Goal: Task Accomplishment & Management: Use online tool/utility

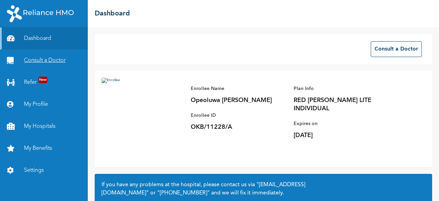
click at [54, 61] on link "Consult a Doctor" at bounding box center [44, 60] width 88 height 22
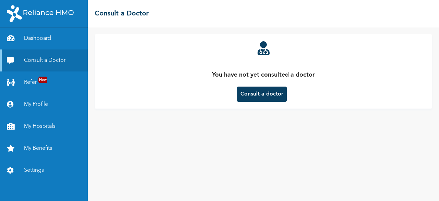
click at [262, 97] on button "Consult a doctor" at bounding box center [262, 93] width 50 height 15
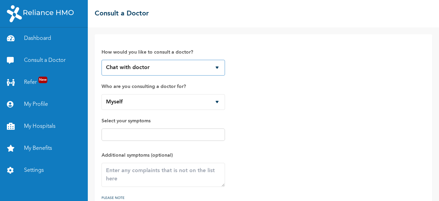
click at [192, 67] on select "Chat with doctor Phone Call" at bounding box center [164, 68] width 124 height 16
click at [102, 60] on select "Chat with doctor Phone Call" at bounding box center [164, 68] width 124 height 16
click at [148, 127] on span "Select your symptoms" at bounding box center [164, 130] width 124 height 27
click at [149, 136] on input "text" at bounding box center [163, 134] width 119 height 8
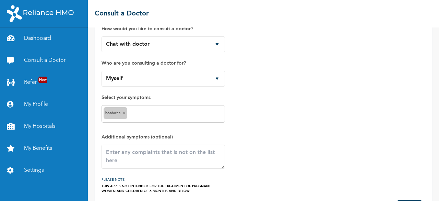
scroll to position [34, 0]
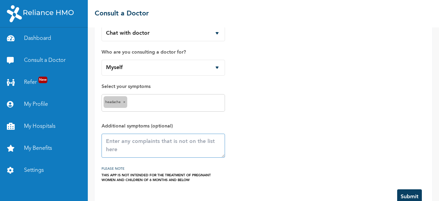
click at [134, 141] on textarea at bounding box center [164, 145] width 124 height 24
type textarea "BEEN HAVING HEADACHE SINCE FRIDAY"
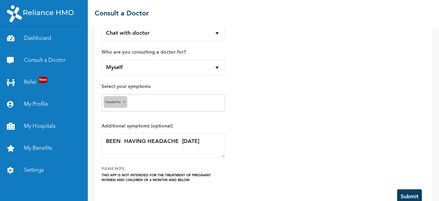
click at [409, 193] on button "Submit" at bounding box center [409, 196] width 25 height 15
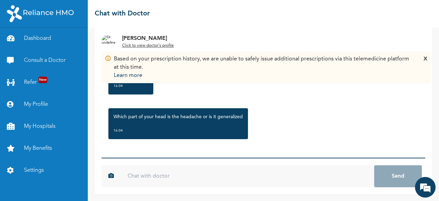
click at [150, 176] on input "text" at bounding box center [248, 176] width 254 height 22
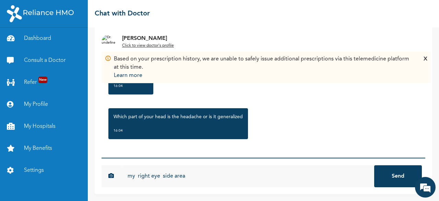
type input "my right eye side area"
click at [374, 165] on button "Send" at bounding box center [398, 176] width 48 height 22
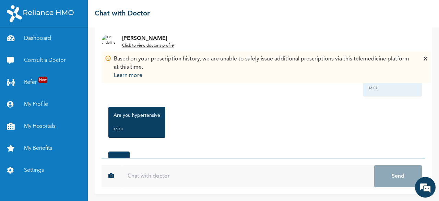
scroll to position [180, 0]
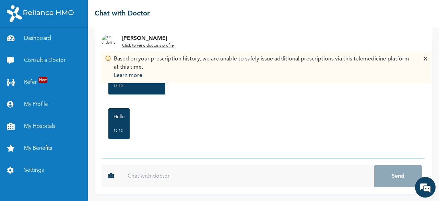
click at [147, 172] on input "text" at bounding box center [248, 176] width 254 height 22
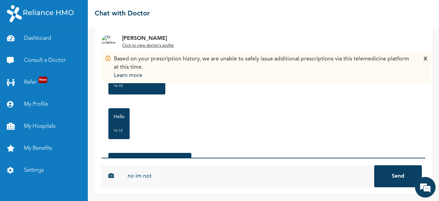
type input "no im not"
click at [374, 165] on button "Send" at bounding box center [398, 176] width 48 height 22
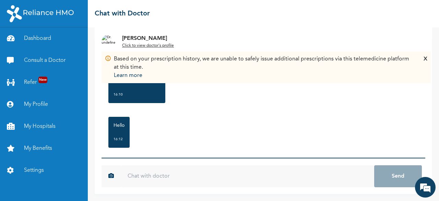
scroll to position [262, 0]
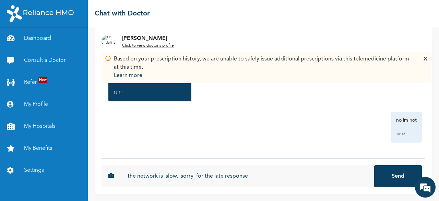
type input "the network is slow, sorry for the late response"
click at [374, 165] on button "Send" at bounding box center [398, 176] width 48 height 22
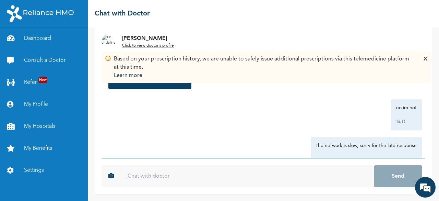
scroll to position [231, 0]
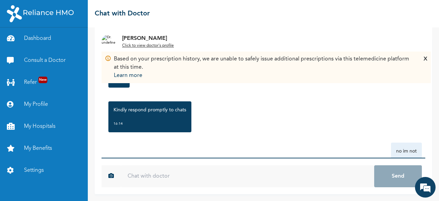
click at [425, 57] on div "X" at bounding box center [426, 67] width 4 height 25
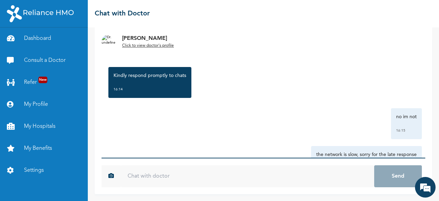
scroll to position [300, 0]
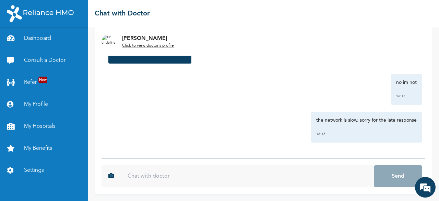
click at [172, 178] on input "text" at bounding box center [248, 176] width 254 height 22
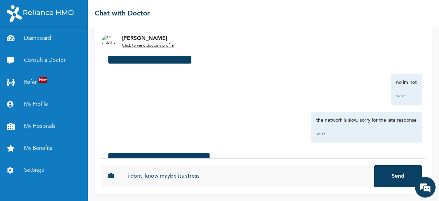
type input "i dont know maybe its stress"
click at [374, 165] on button "Send" at bounding box center [398, 176] width 48 height 22
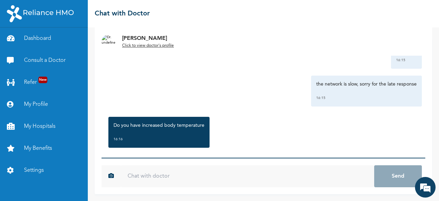
scroll to position [382, 0]
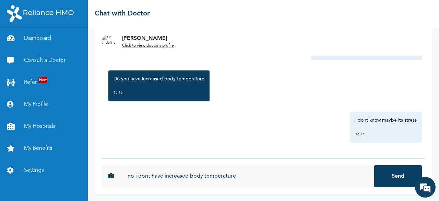
type input "no i dont have increased body temperature"
click at [374, 165] on button "Send" at bounding box center [398, 176] width 48 height 22
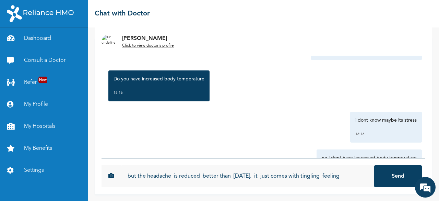
type input "but the headache is reduced better than [DATE], it just comes with tingling fee…"
click at [374, 165] on button "Send" at bounding box center [398, 176] width 48 height 22
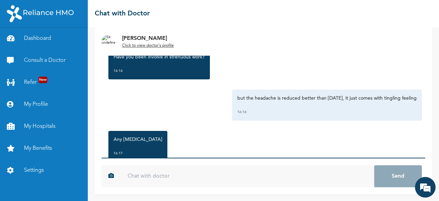
scroll to position [547, 0]
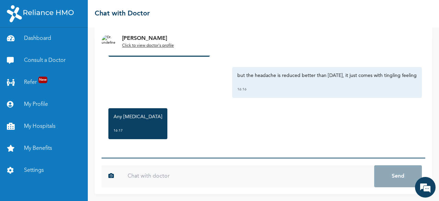
click at [198, 171] on input "text" at bounding box center [248, 176] width 254 height 22
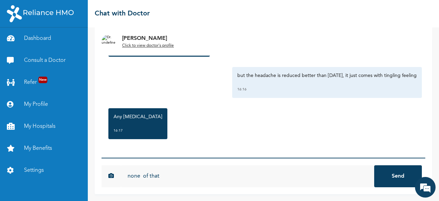
type input "none of that"
click at [374, 165] on button "Send" at bounding box center [398, 176] width 48 height 22
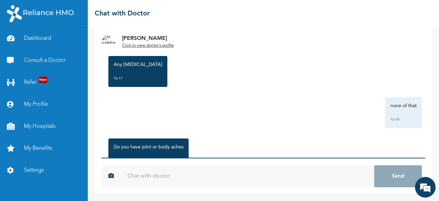
scroll to position [629, 0]
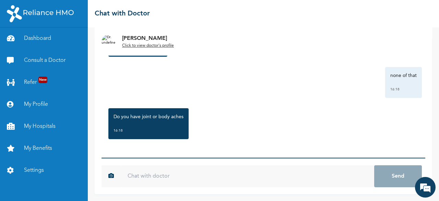
click at [201, 179] on input "text" at bounding box center [248, 176] width 254 height 22
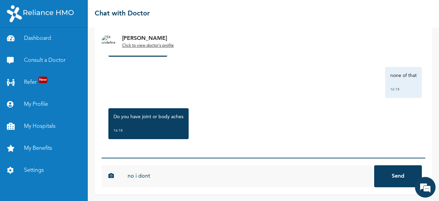
type input "no i dont"
click at [374, 165] on button "Send" at bounding box center [398, 176] width 48 height 22
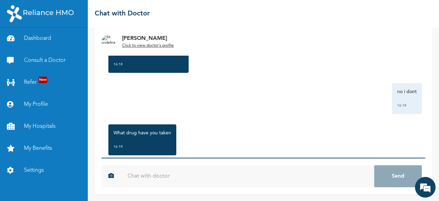
scroll to position [712, 0]
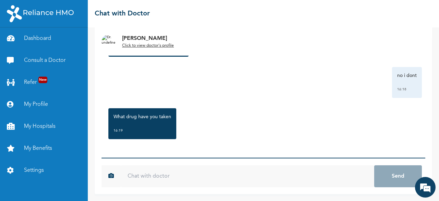
click at [175, 176] on input "text" at bounding box center [248, 176] width 254 height 22
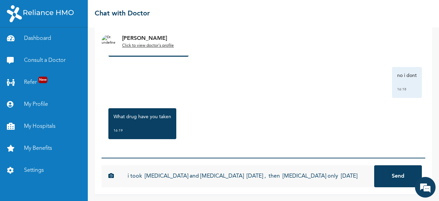
type input "i took [MEDICAL_DATA] and [MEDICAL_DATA] [DATE] , then [MEDICAL_DATA] only [DAT…"
click at [374, 165] on button "Send" at bounding box center [398, 176] width 48 height 22
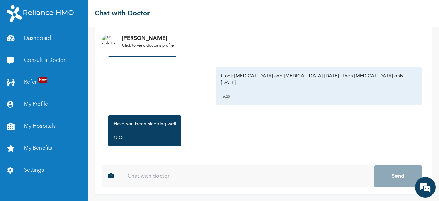
scroll to position [794, 0]
click at [173, 176] on input "text" at bounding box center [248, 176] width 254 height 22
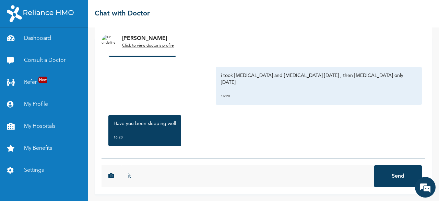
type input "i"
type input "not really"
click at [374, 165] on button "Send" at bounding box center [398, 176] width 48 height 22
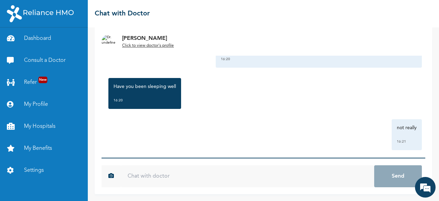
scroll to position [832, 0]
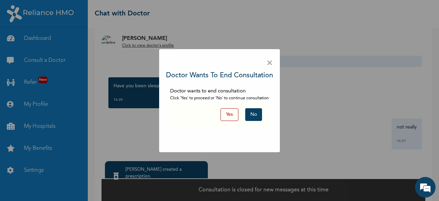
click at [258, 116] on button "No" at bounding box center [253, 114] width 17 height 13
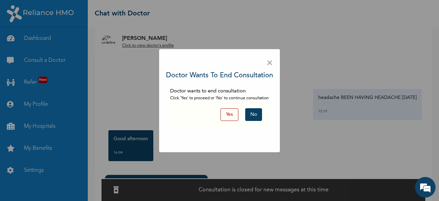
scroll to position [35, 0]
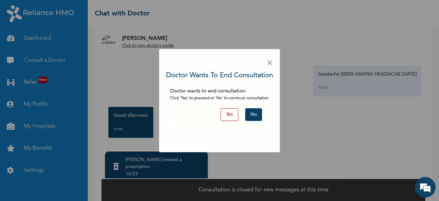
click at [255, 113] on button "No" at bounding box center [253, 114] width 17 height 13
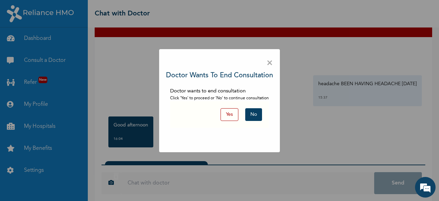
scroll to position [34, 0]
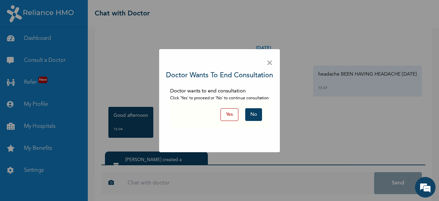
click at [271, 62] on span "×" at bounding box center [270, 63] width 7 height 14
click at [235, 117] on button "Yes" at bounding box center [230, 114] width 18 height 13
click at [228, 118] on button "Yes" at bounding box center [230, 114] width 18 height 13
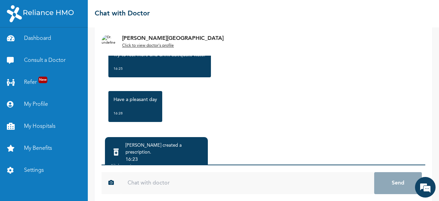
scroll to position [64, 0]
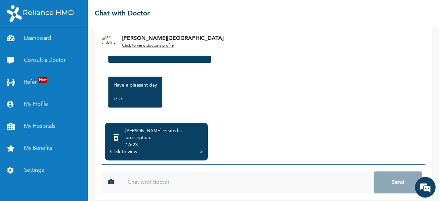
click at [150, 172] on input "text" at bounding box center [248, 182] width 254 height 22
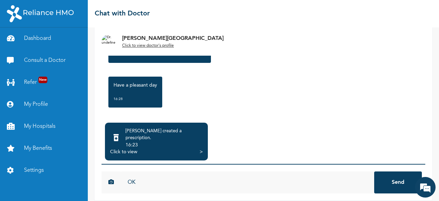
type input "OK"
click at [374, 171] on button "Send" at bounding box center [398, 182] width 48 height 22
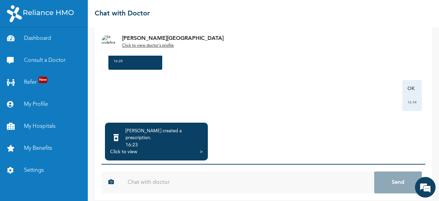
click at [119, 148] on div "Click to view" at bounding box center [123, 151] width 27 height 7
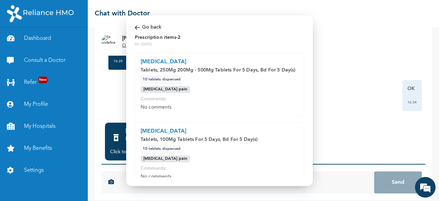
scroll to position [66, 0]
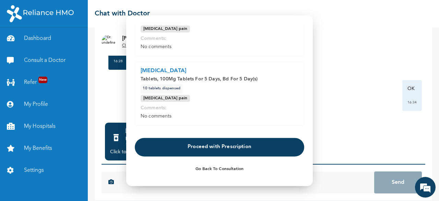
click at [229, 148] on button "Proceed with Prescription" at bounding box center [220, 147] width 170 height 19
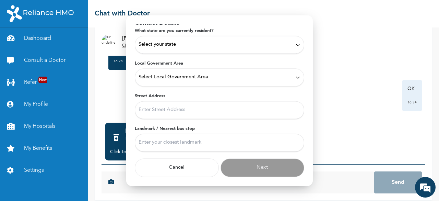
scroll to position [32, 0]
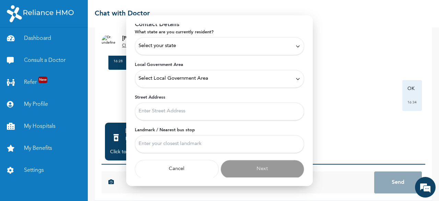
click at [215, 51] on div "Select your state" at bounding box center [220, 46] width 170 height 18
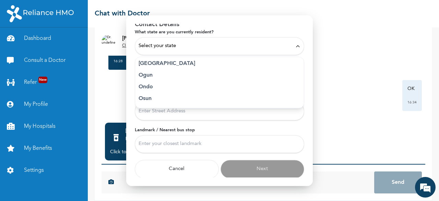
scroll to position [272, 0]
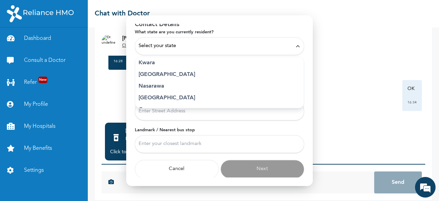
click at [161, 73] on p "Lagos" at bounding box center [220, 74] width 162 height 8
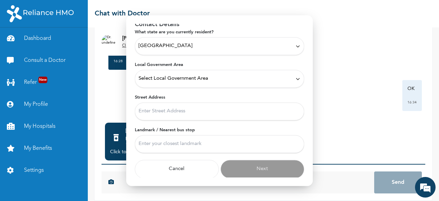
click at [204, 79] on span "Select Local Government Area" at bounding box center [174, 79] width 70 height 8
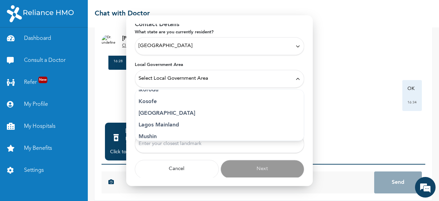
scroll to position [172, 0]
click at [175, 136] on p "Shomolu" at bounding box center [220, 137] width 162 height 8
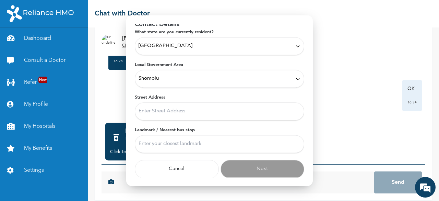
click at [187, 112] on input "Street Address" at bounding box center [220, 111] width 170 height 18
type input "6 adeniyi jones ikeja"
click at [173, 140] on input "Landmark / Nearest bus stop" at bounding box center [220, 144] width 170 height 18
type input "leadway assurance"
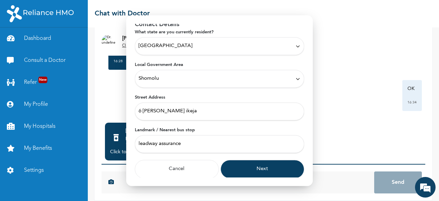
click at [257, 169] on button "Next" at bounding box center [263, 169] width 84 height 19
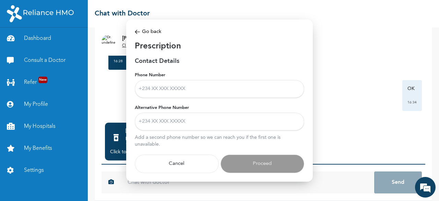
scroll to position [0, 0]
click at [167, 86] on input "Phone Number" at bounding box center [220, 89] width 170 height 18
type input "09090490352"
click at [158, 123] on input "Alternative Phone Number" at bounding box center [220, 122] width 170 height 18
type input "08084525717"
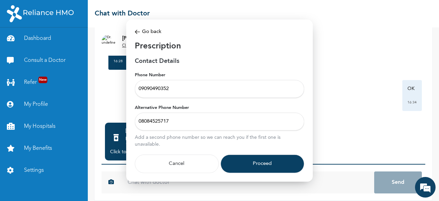
click at [265, 163] on button "Proceed" at bounding box center [263, 163] width 84 height 19
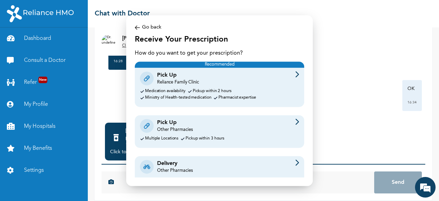
click at [214, 128] on div "Pick Up Other Pharmacies" at bounding box center [219, 125] width 159 height 14
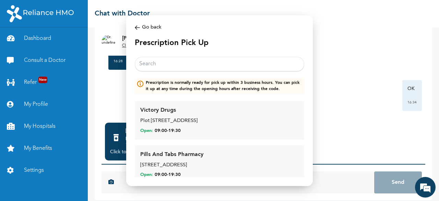
click at [183, 65] on input "text" at bounding box center [220, 64] width 170 height 14
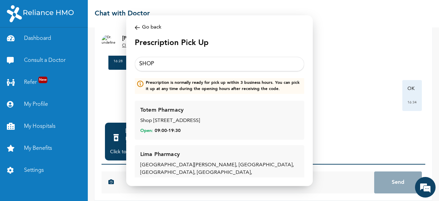
click at [175, 61] on input "SHOP" at bounding box center [220, 64] width 170 height 14
type input "S"
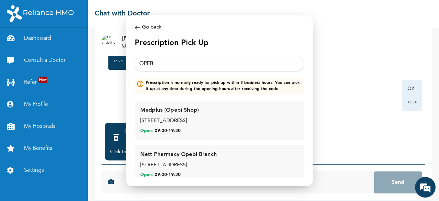
type input "OPEBI"
click at [177, 113] on div "Medplus (Opebi Shop)" at bounding box center [169, 110] width 59 height 8
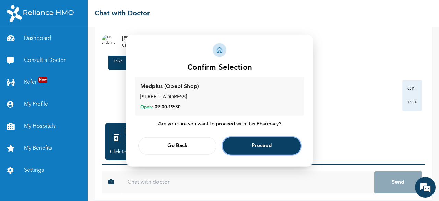
click at [263, 148] on span "Proceed" at bounding box center [262, 146] width 20 height 4
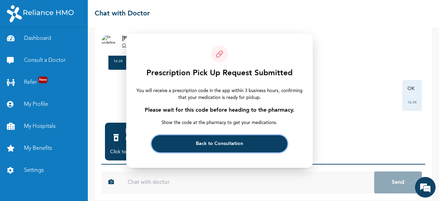
click at [235, 145] on span "Back to Consultation" at bounding box center [219, 143] width 47 height 4
